Goal: Transaction & Acquisition: Subscribe to service/newsletter

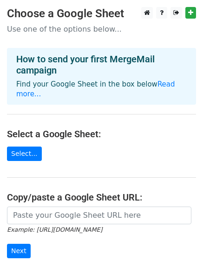
scroll to position [47, 0]
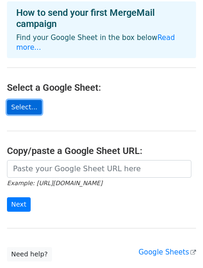
click at [27, 100] on link "Select..." at bounding box center [24, 107] width 35 height 14
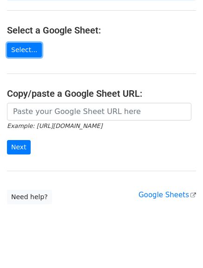
scroll to position [105, 0]
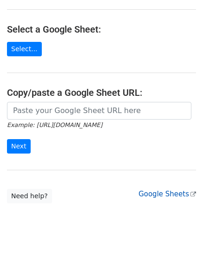
click at [168, 190] on link "Google Sheets" at bounding box center [168, 194] width 58 height 8
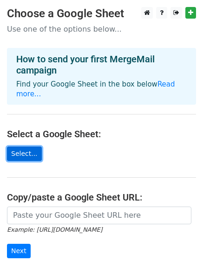
click at [20, 147] on link "Select..." at bounding box center [24, 154] width 35 height 14
click at [30, 147] on link "Select..." at bounding box center [24, 154] width 35 height 14
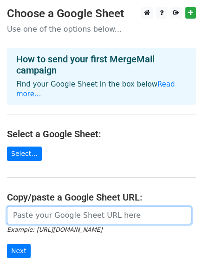
click at [139, 207] on input "url" at bounding box center [99, 216] width 185 height 18
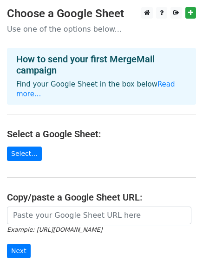
click at [109, 194] on main "Choose a Google Sheet Use one of the options below... How to send your first Me…" at bounding box center [101, 157] width 203 height 301
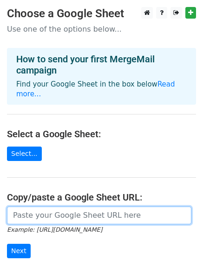
click at [60, 207] on input "url" at bounding box center [99, 216] width 185 height 18
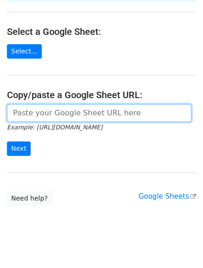
scroll to position [105, 0]
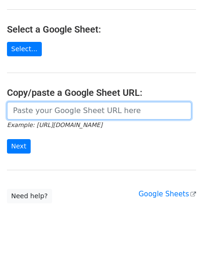
click at [45, 106] on input "url" at bounding box center [99, 111] width 185 height 18
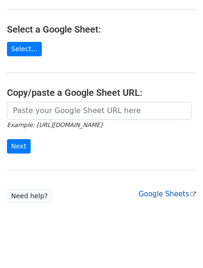
click at [184, 190] on link "Google Sheets" at bounding box center [168, 194] width 58 height 8
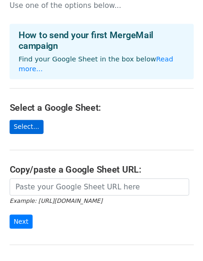
scroll to position [12, 0]
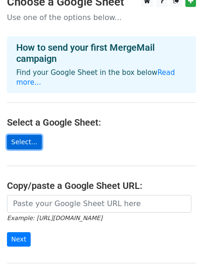
click at [26, 136] on link "Select..." at bounding box center [24, 142] width 35 height 14
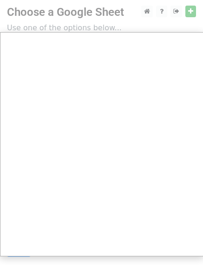
scroll to position [0, 0]
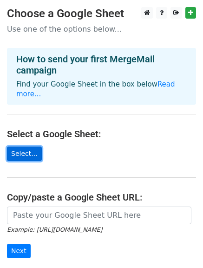
click at [25, 149] on link "Select..." at bounding box center [24, 154] width 35 height 14
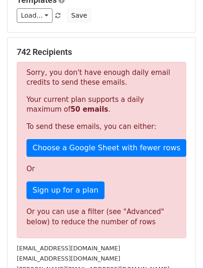
scroll to position [186, 0]
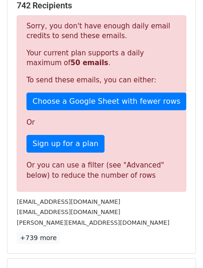
click at [54, 134] on div "Sorry, you don't have enough daily email credits to send these emails. Your cur…" at bounding box center [102, 103] width 170 height 176
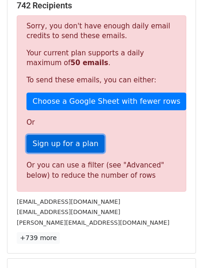
click at [47, 144] on link "Sign up for a plan" at bounding box center [66, 144] width 78 height 18
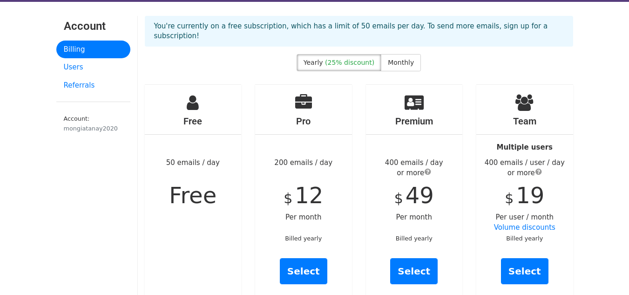
scroll to position [27, 0]
